Goal: Transaction & Acquisition: Subscribe to service/newsletter

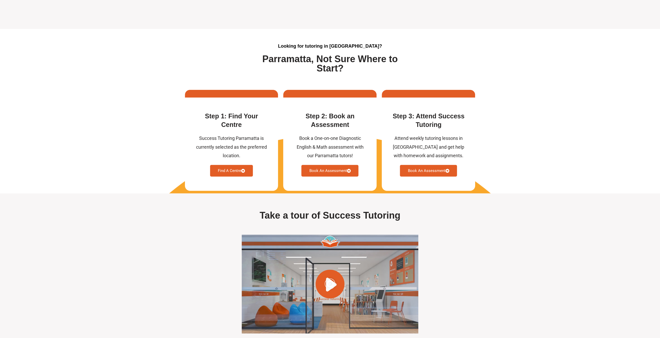
scroll to position [1322, 0]
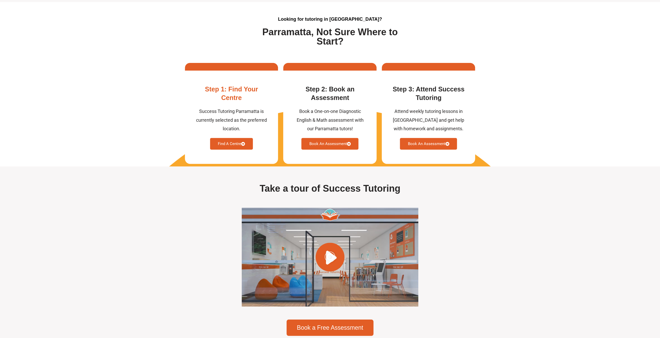
click at [226, 150] on link "Find A Centre" at bounding box center [231, 144] width 43 height 12
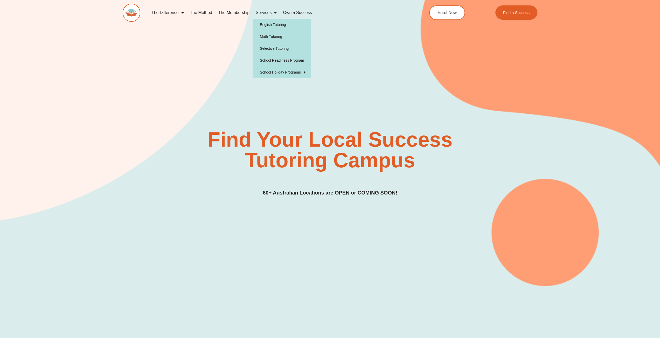
click at [264, 14] on link "Services" at bounding box center [266, 13] width 27 height 12
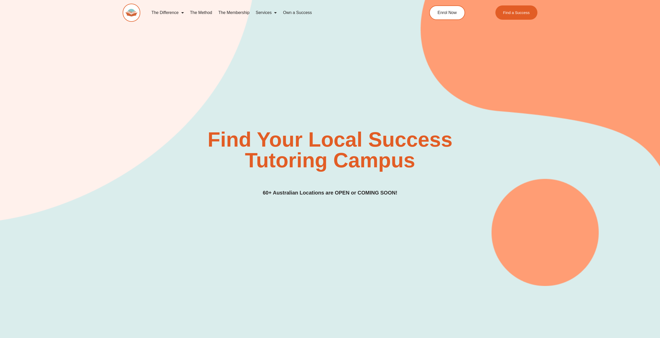
click at [267, 11] on link "Services" at bounding box center [266, 13] width 27 height 12
click at [232, 13] on link "The Membership" at bounding box center [233, 13] width 37 height 12
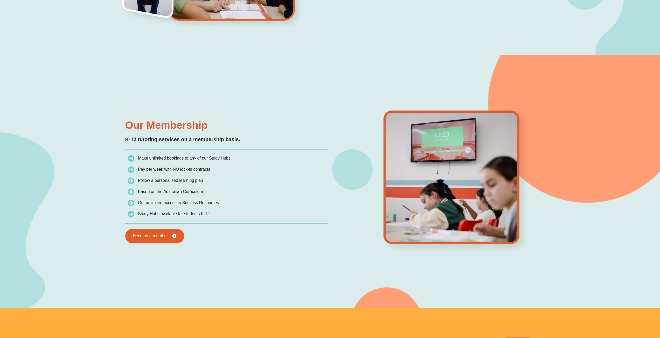
scroll to position [517, 0]
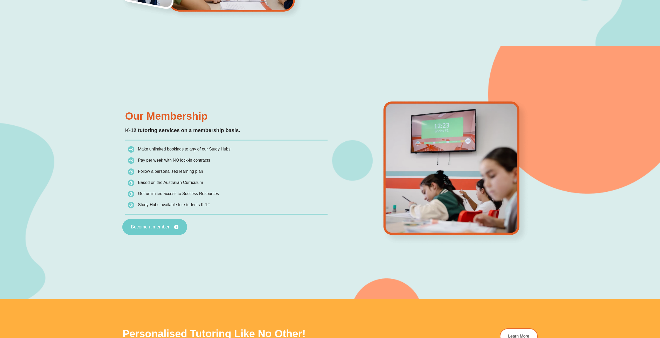
click at [160, 228] on span "Become a member" at bounding box center [150, 227] width 39 height 5
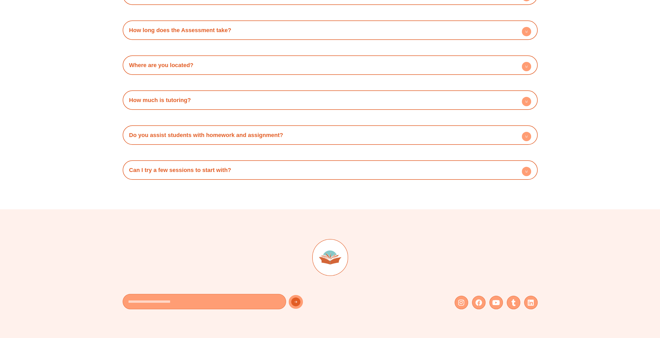
scroll to position [1917, 0]
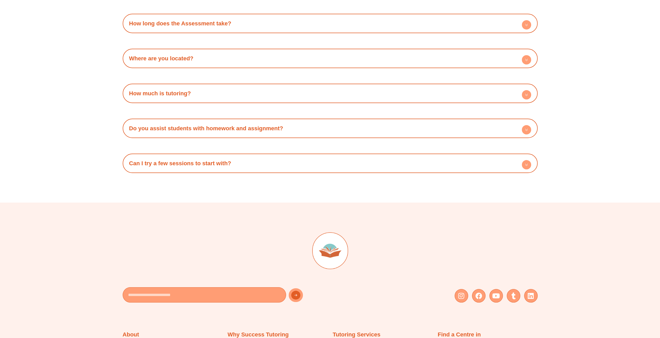
click at [525, 92] on circle at bounding box center [526, 94] width 9 height 9
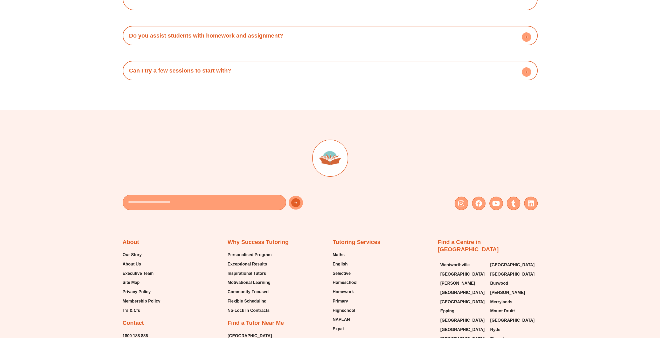
scroll to position [2072, 0]
